Goal: Task Accomplishment & Management: Manage account settings

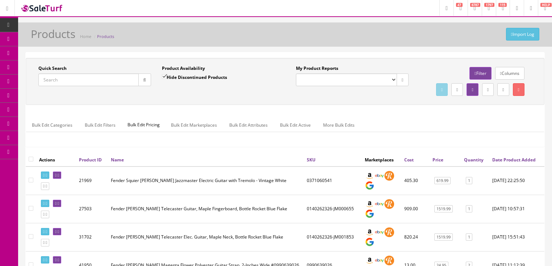
click at [94, 81] on input "Quick Search" at bounding box center [88, 79] width 100 height 13
type input "fender"
click at [143, 82] on button "button" at bounding box center [144, 79] width 13 height 13
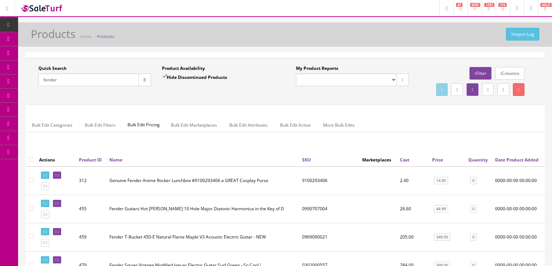
click at [436, 163] on link "Price" at bounding box center [437, 160] width 11 height 6
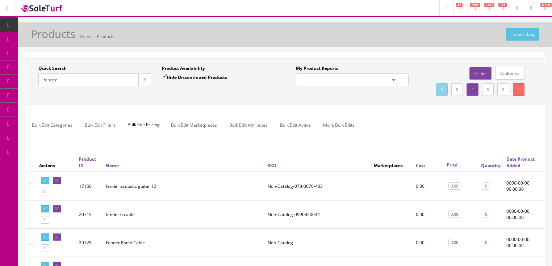
click at [452, 168] on link "Price" at bounding box center [453, 165] width 14 height 6
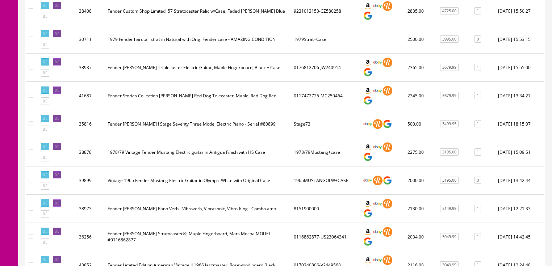
scroll to position [290, 0]
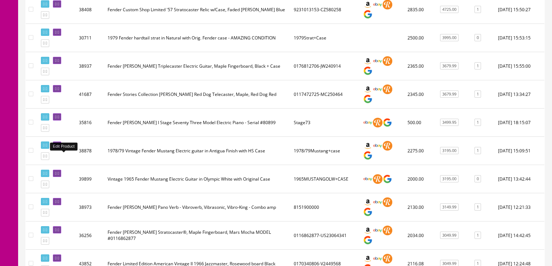
click at [56, 147] on icon at bounding box center [55, 145] width 1 height 4
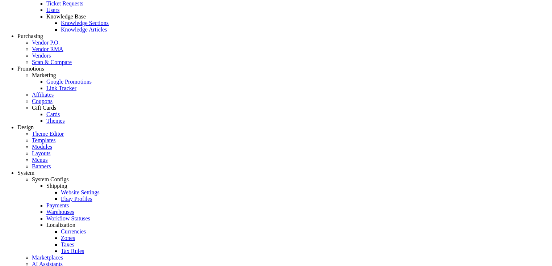
scroll to position [579, 0]
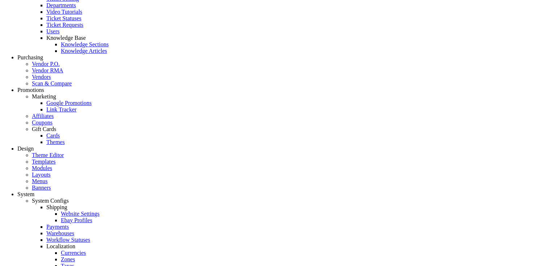
type input "2500.00"
type input "[DATE]"
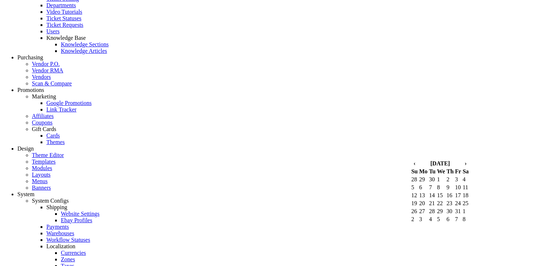
click at [469, 183] on td "4" at bounding box center [465, 179] width 7 height 7
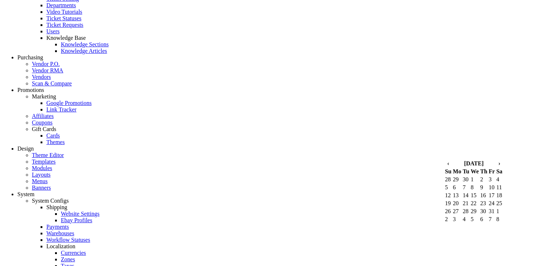
click at [495, 167] on th "›" at bounding box center [498, 163] width 7 height 7
click at [495, 207] on td "21" at bounding box center [498, 203] width 7 height 7
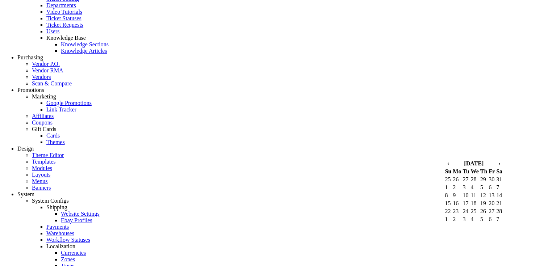
type input "[DATE]"
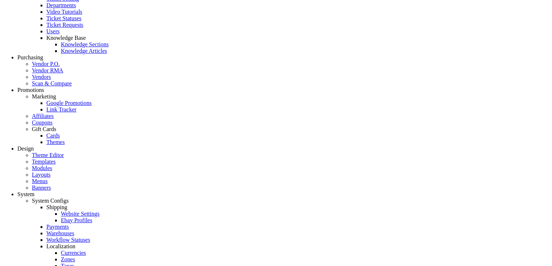
type input "2500.00"
select select "5"
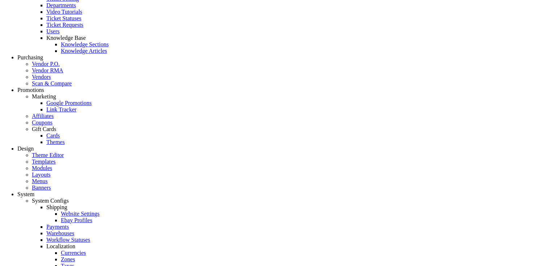
type input "2500.00"
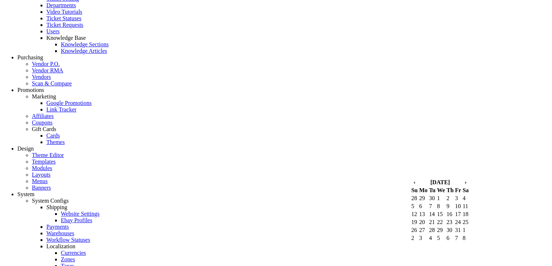
type input "[DATE]"
click at [469, 202] on td "4" at bounding box center [465, 198] width 7 height 7
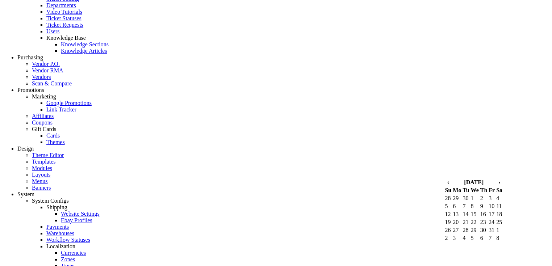
click at [495, 186] on th "›" at bounding box center [498, 182] width 7 height 7
click at [495, 226] on td "21" at bounding box center [498, 222] width 7 height 7
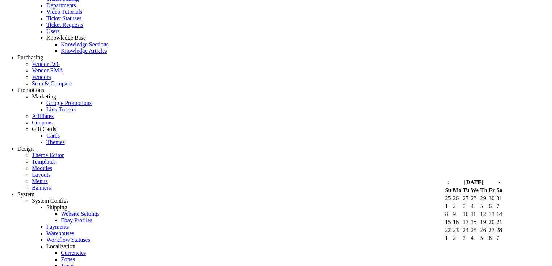
type input "[DATE]"
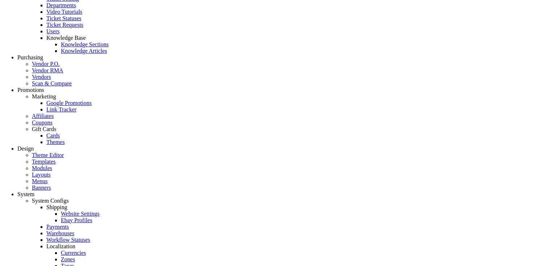
type input "2500.00"
select select "4"
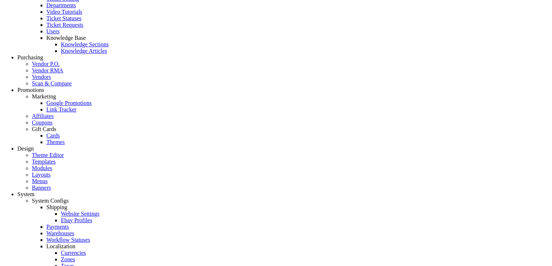
type input "2500.00"
type input "[DATE]"
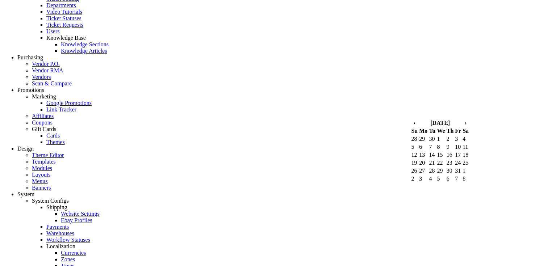
click at [469, 135] on td "4" at bounding box center [465, 138] width 7 height 7
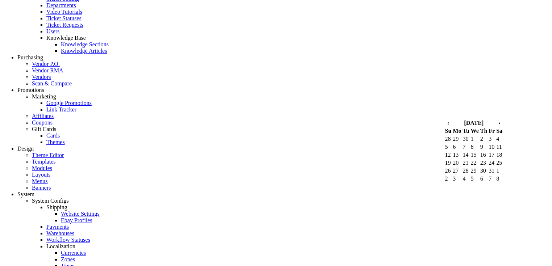
click at [495, 119] on th "›" at bounding box center [498, 122] width 7 height 7
click at [496, 167] on td "28" at bounding box center [498, 170] width 7 height 7
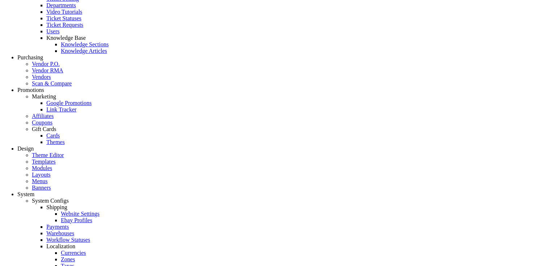
type input "[DATE]"
type input "2500.00"
select select "3"
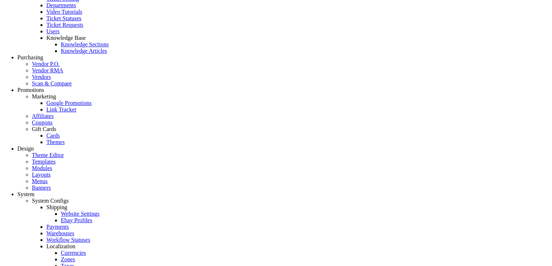
type input "2500.00"
type input "[DATE]"
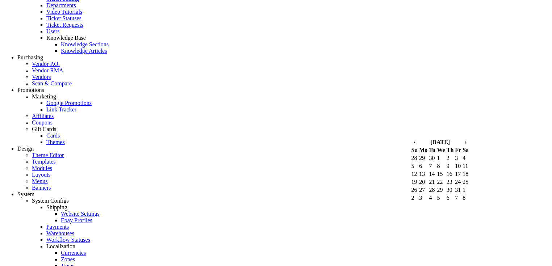
click at [469, 155] on td "4" at bounding box center [465, 158] width 7 height 7
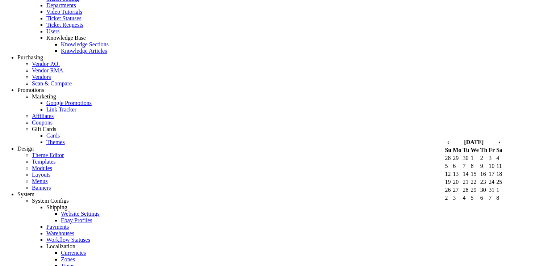
click at [495, 139] on th "›" at bounding box center [498, 142] width 7 height 7
click at [499, 186] on td "28" at bounding box center [498, 189] width 7 height 7
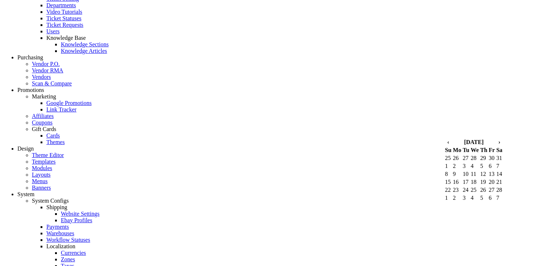
type input "[DATE]"
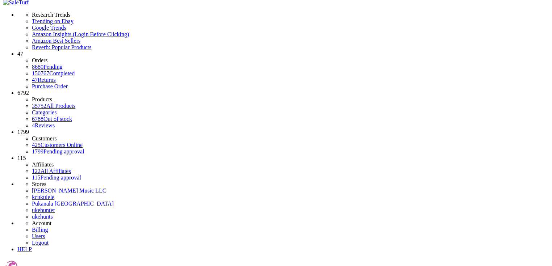
scroll to position [0, 0]
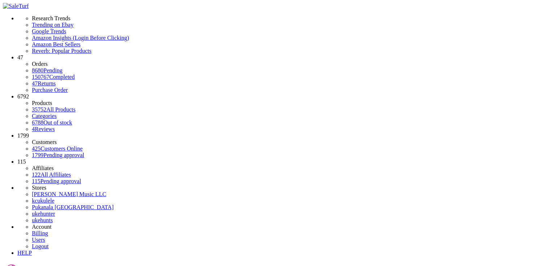
type input "2500.00"
